Goal: Information Seeking & Learning: Learn about a topic

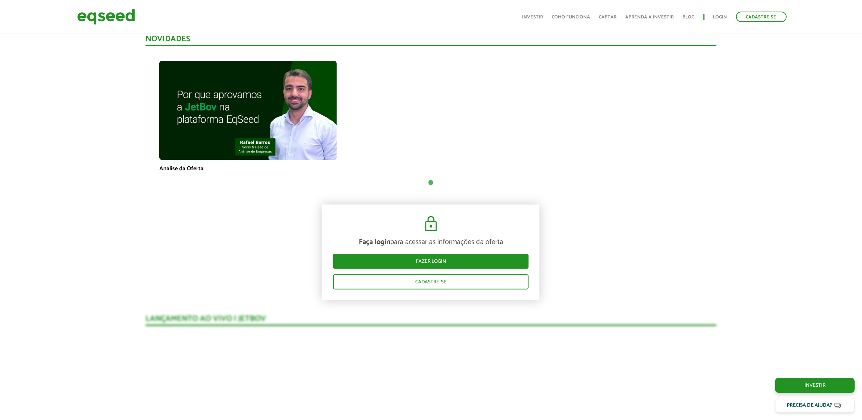
scroll to position [393, 0]
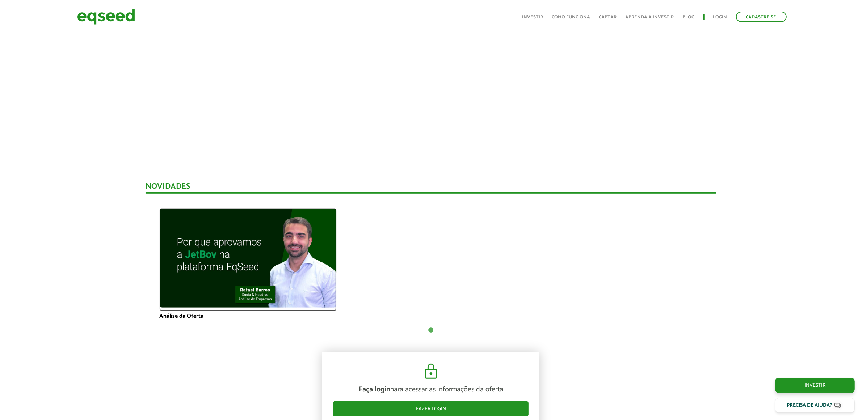
click at [213, 228] on img at bounding box center [247, 258] width 177 height 100
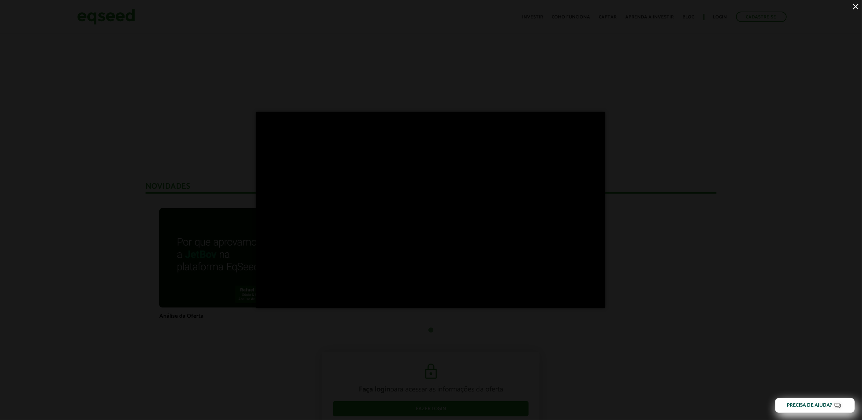
scroll to position [0, 0]
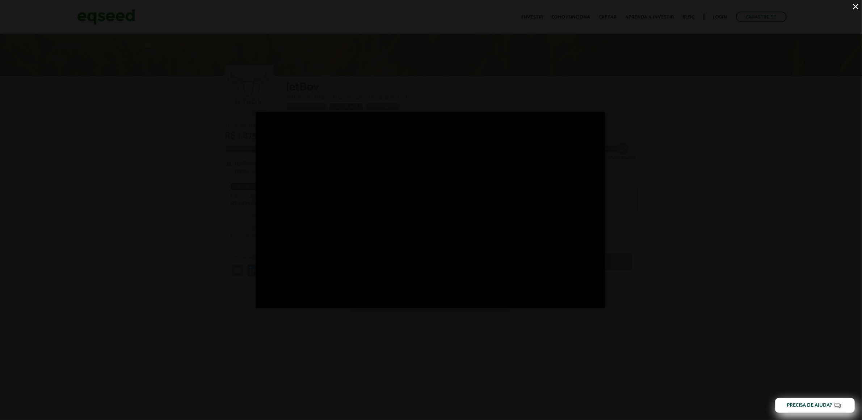
click at [64, 60] on div "×" at bounding box center [431, 210] width 862 height 420
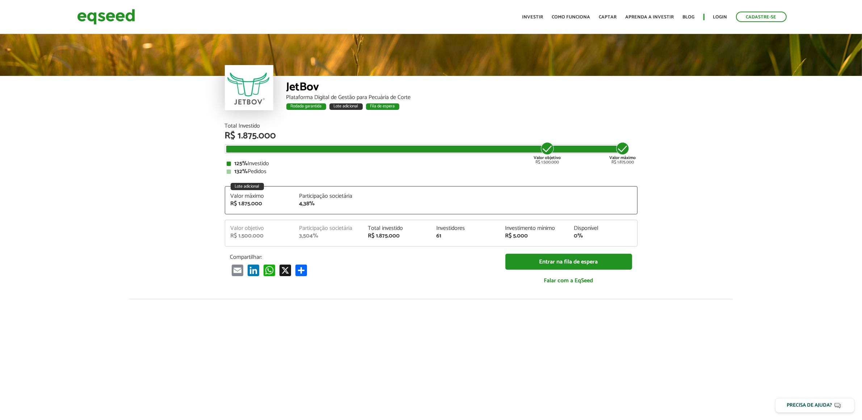
drag, startPoint x: 223, startPoint y: 131, endPoint x: 271, endPoint y: 175, distance: 64.5
click at [279, 174] on div "Total Investido R$ 1.875.000 Valor objetivo R$ 1.500.000 Valor máximo R$ 1.875.…" at bounding box center [430, 211] width 423 height 176
click at [171, 176] on article "JetBov Plataforma Digital de Gestão para Pecuária de Corte Rodada garantida Lot…" at bounding box center [431, 290] width 862 height 514
